Goal: Information Seeking & Learning: Learn about a topic

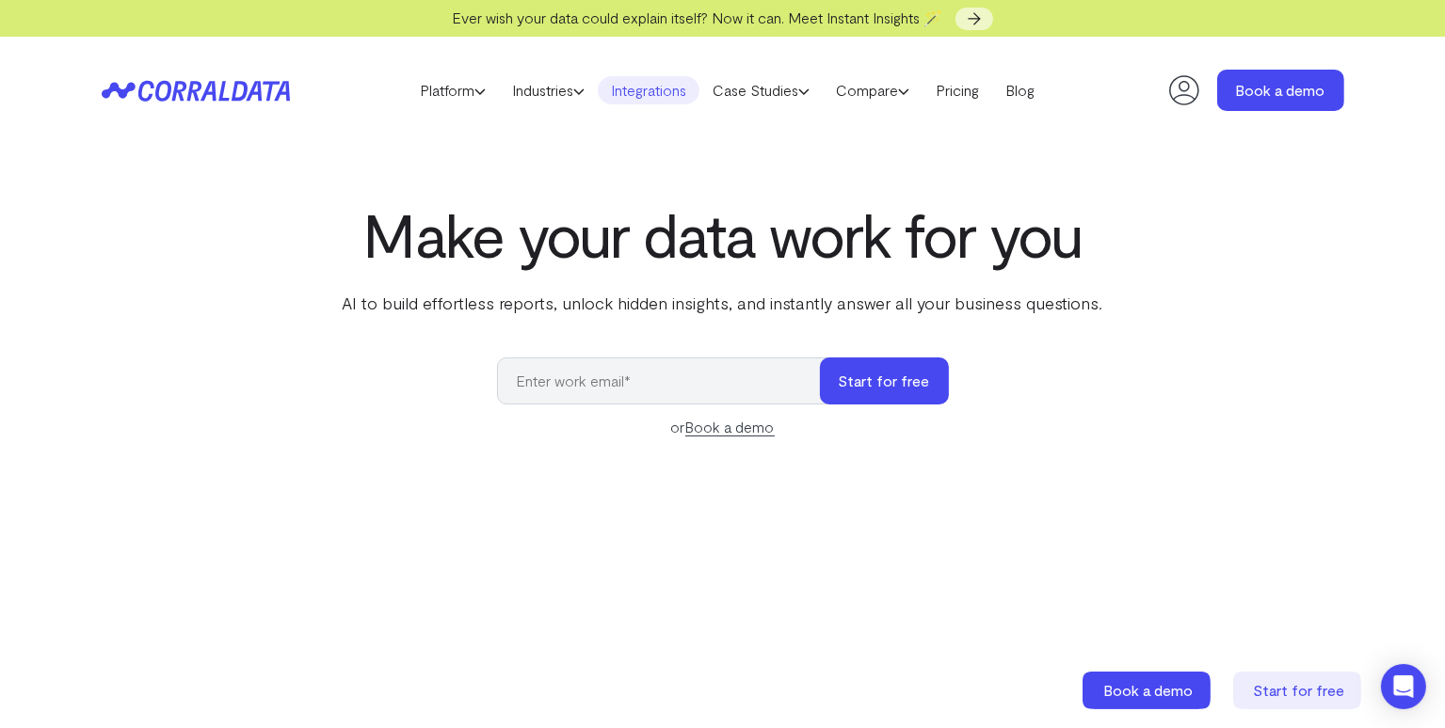
click at [665, 89] on link "Integrations" at bounding box center [649, 90] width 102 height 28
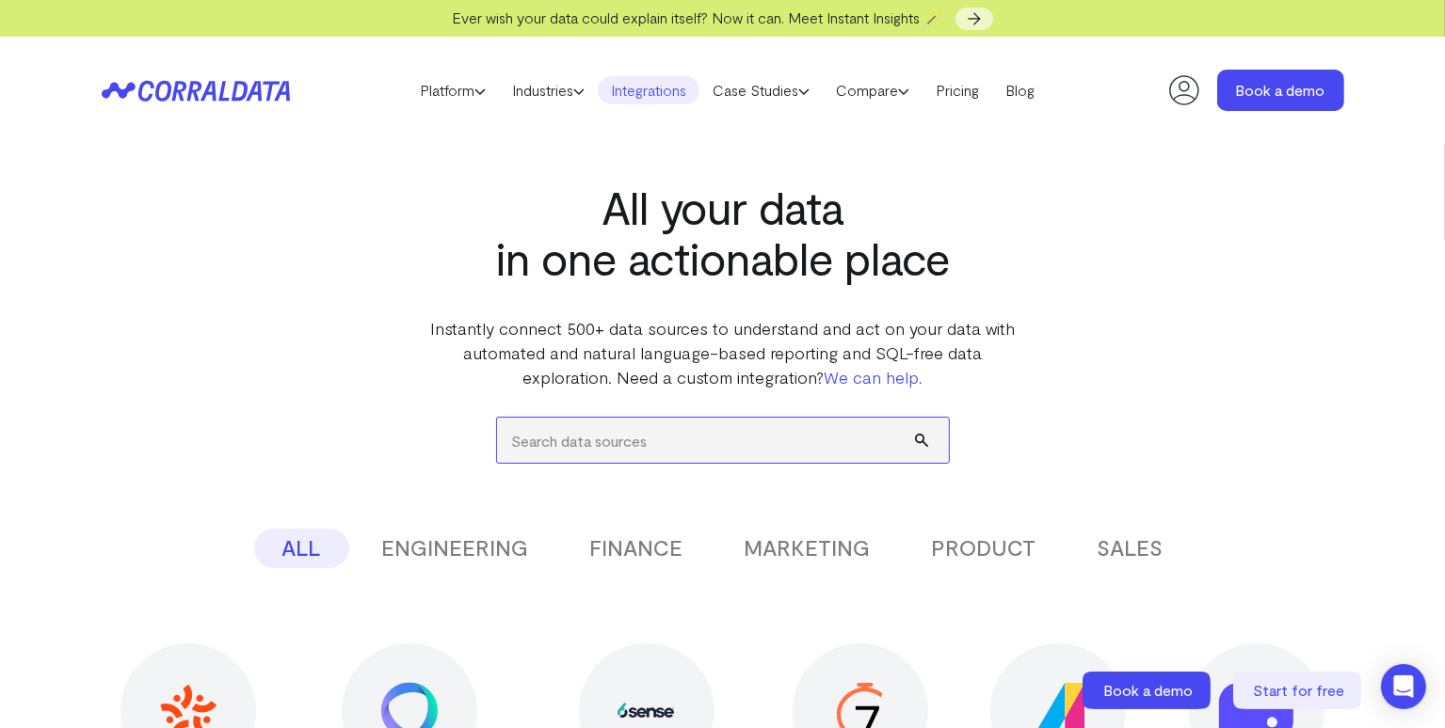
click at [646, 426] on input "search" at bounding box center [723, 440] width 452 height 45
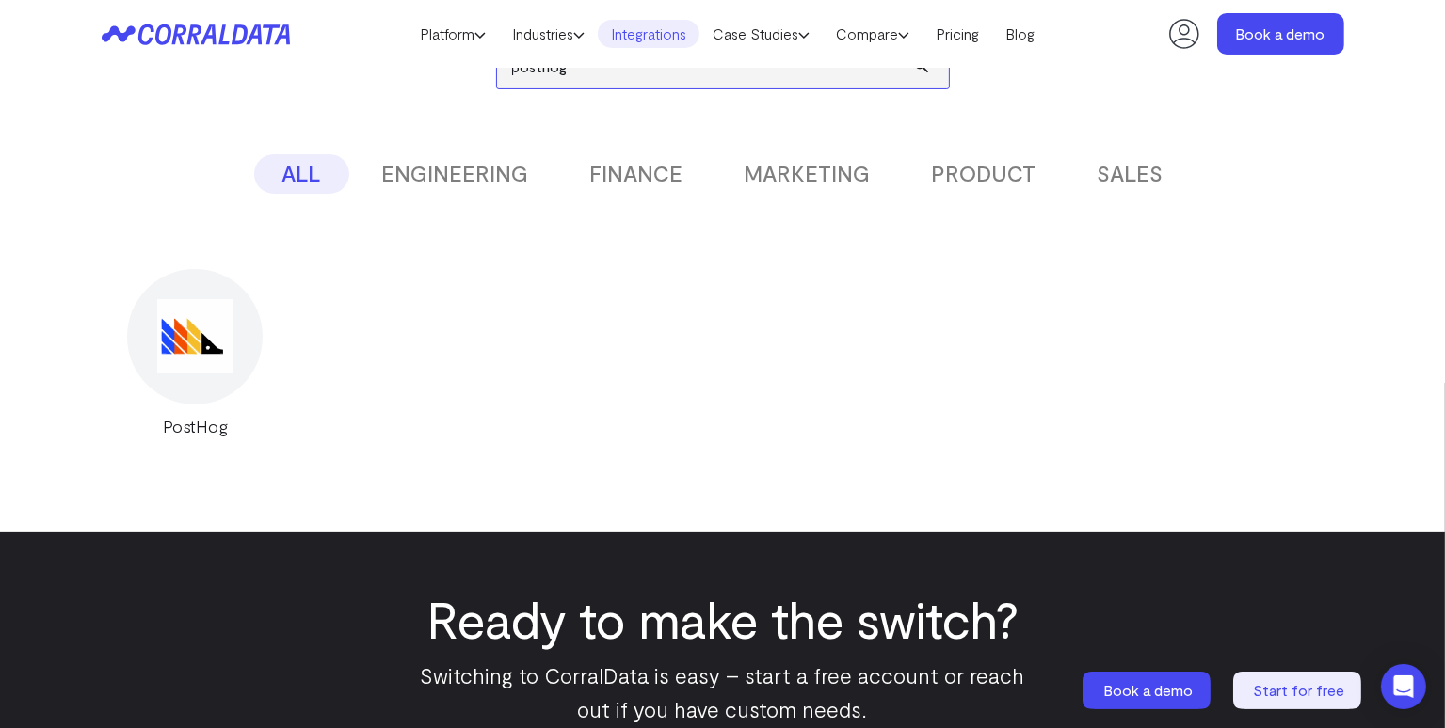
scroll to position [347, 0]
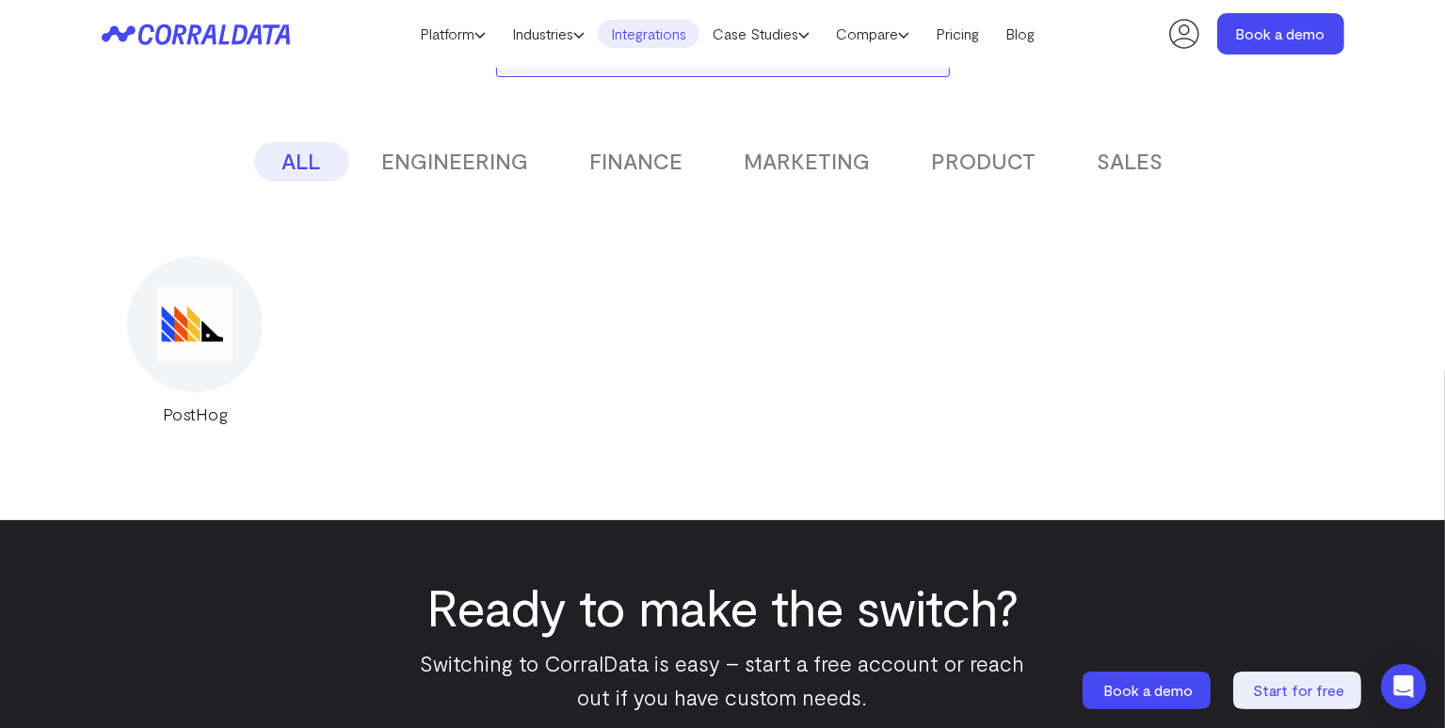
type input "posthog"
click at [170, 314] on img at bounding box center [194, 324] width 74 height 74
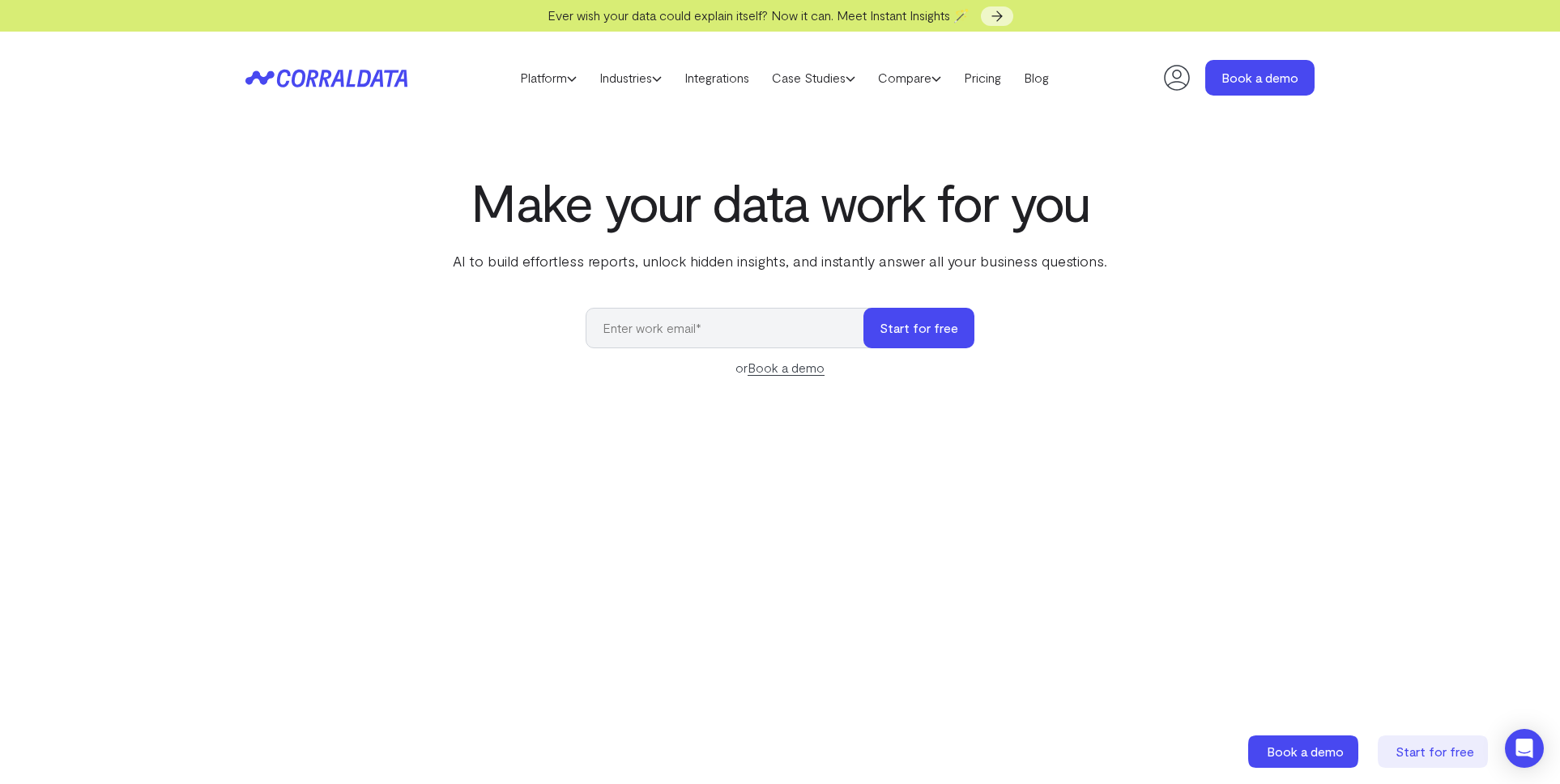
click at [1230, 325] on div "Make your data work for you AI to build effortless reports, unlock hidden insig…" at bounding box center [780, 534] width 1167 height 724
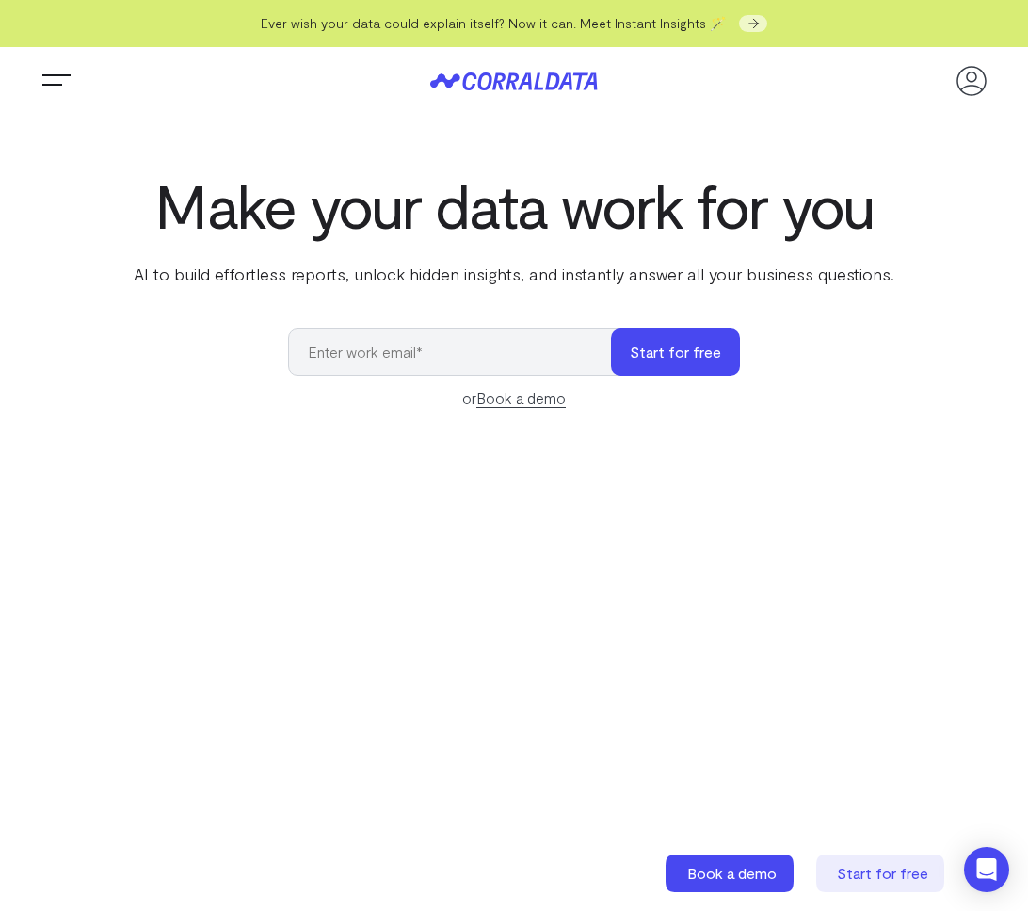
click at [161, 427] on div "Make your data work for you AI to build effortless reports, unlock hidden insig…" at bounding box center [514, 586] width 1028 height 830
